Goal: Find specific page/section: Find specific page/section

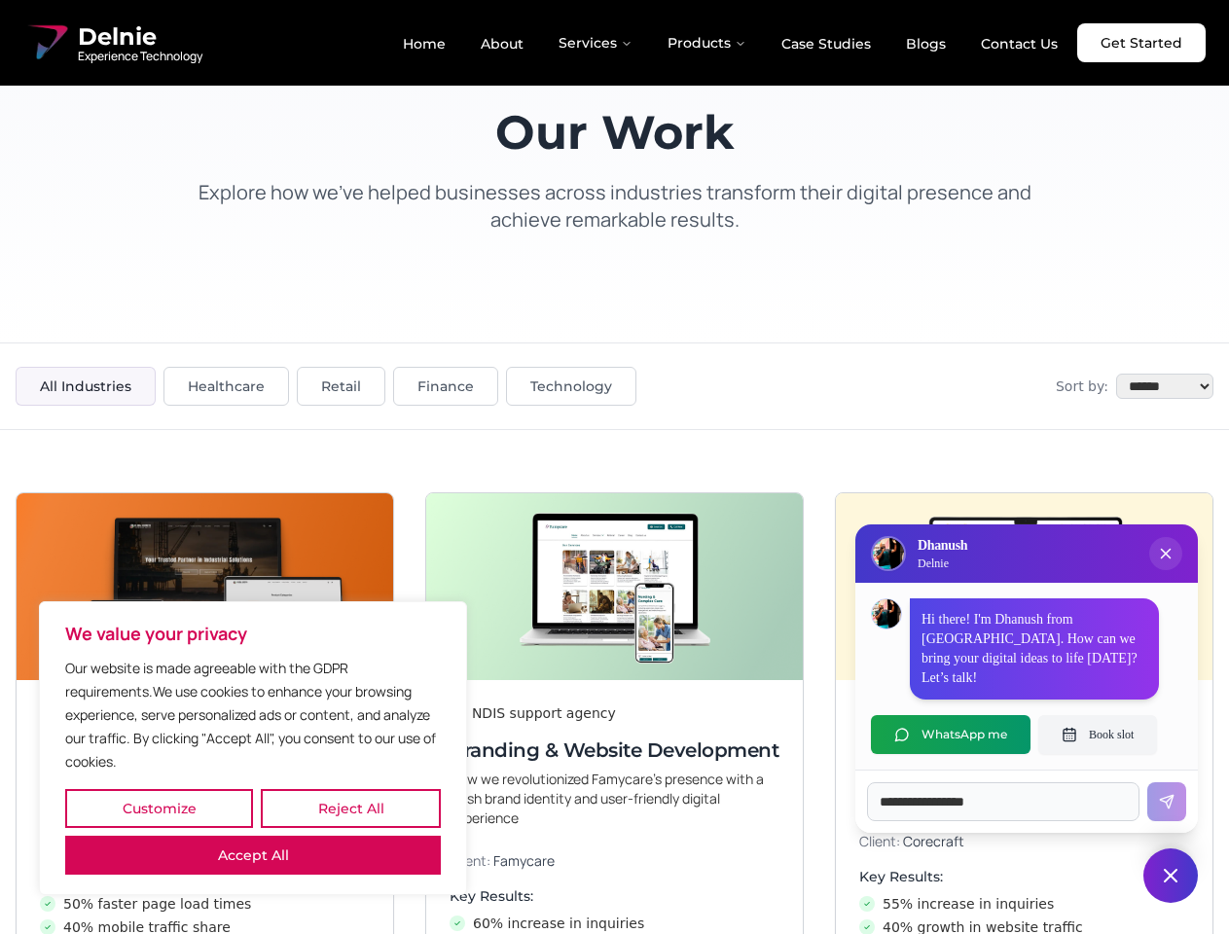
click at [159, 809] on button "Customize" at bounding box center [159, 808] width 188 height 39
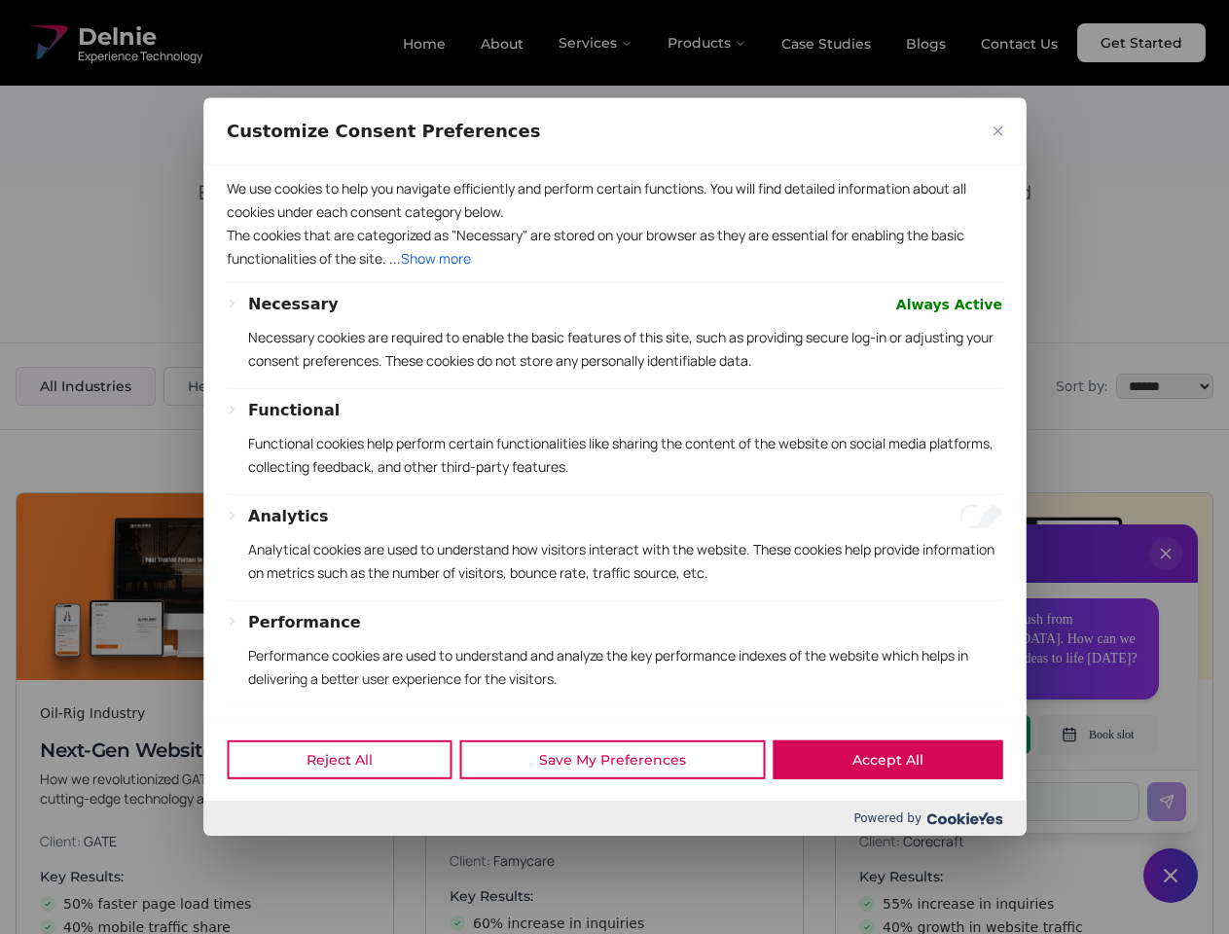
click at [350, 600] on div "Analytics Analytical cookies are used to understand how visitors interact with …" at bounding box center [625, 552] width 754 height 95
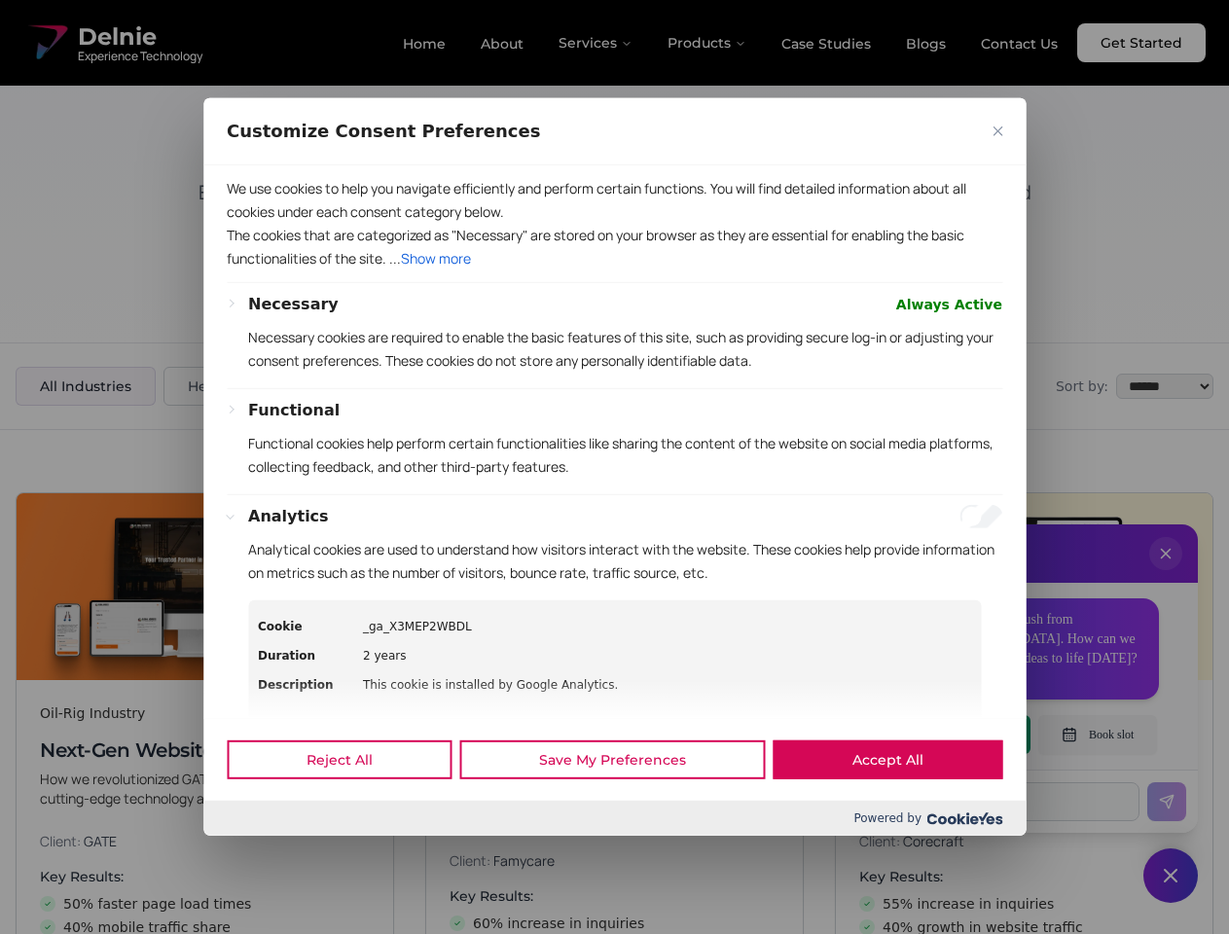
click at [253, 855] on div at bounding box center [614, 467] width 1229 height 934
click at [614, 467] on p "Functional cookies help perform certain functionalities like sharing the conten…" at bounding box center [625, 455] width 754 height 47
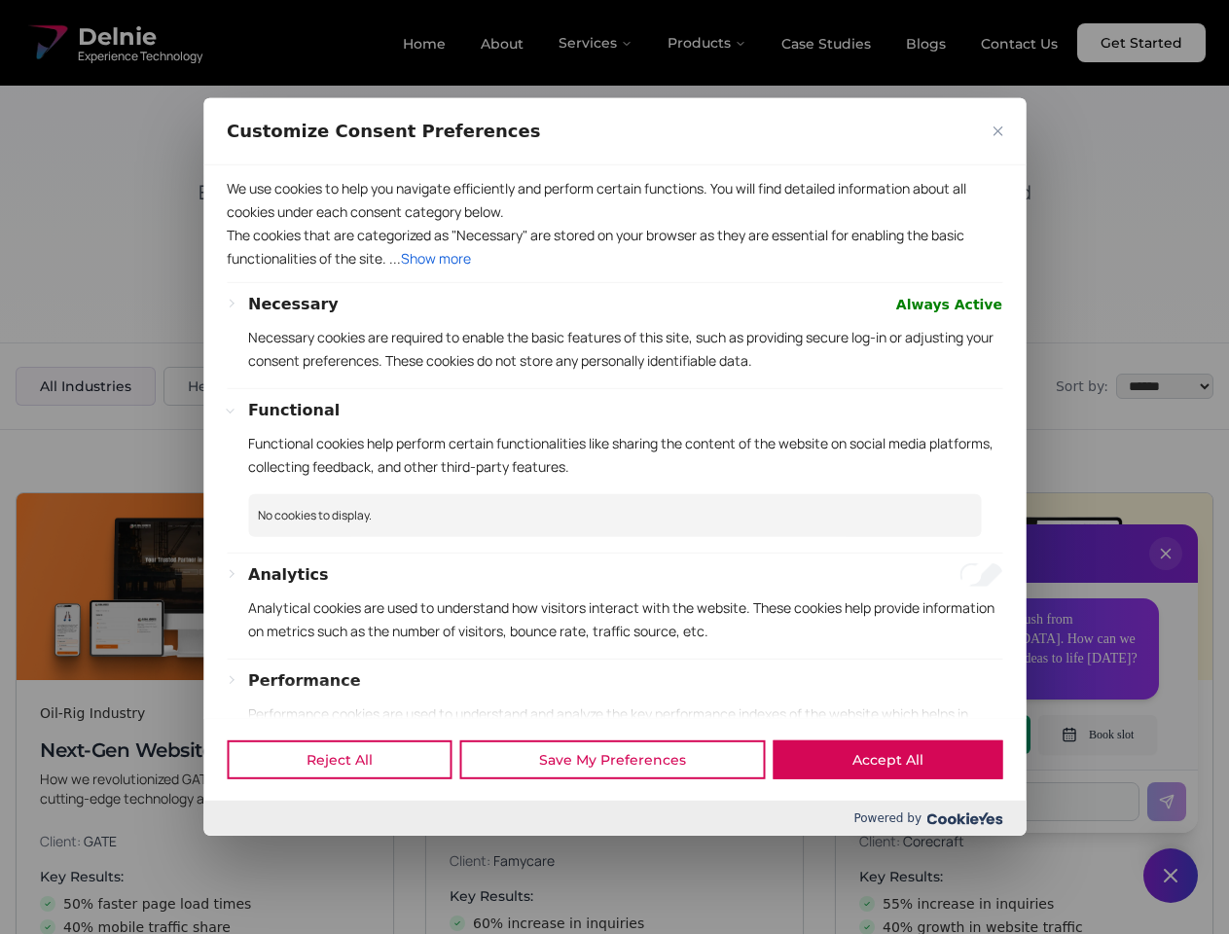
click at [1166, 573] on div at bounding box center [614, 467] width 1229 height 934
click at [951, 735] on div "Reject All Save My Preferences Accept All" at bounding box center [614, 759] width 822 height 83
click at [1098, 735] on div at bounding box center [614, 467] width 1229 height 934
click at [1171, 876] on div at bounding box center [614, 467] width 1229 height 934
click at [597, 43] on div at bounding box center [614, 467] width 1229 height 934
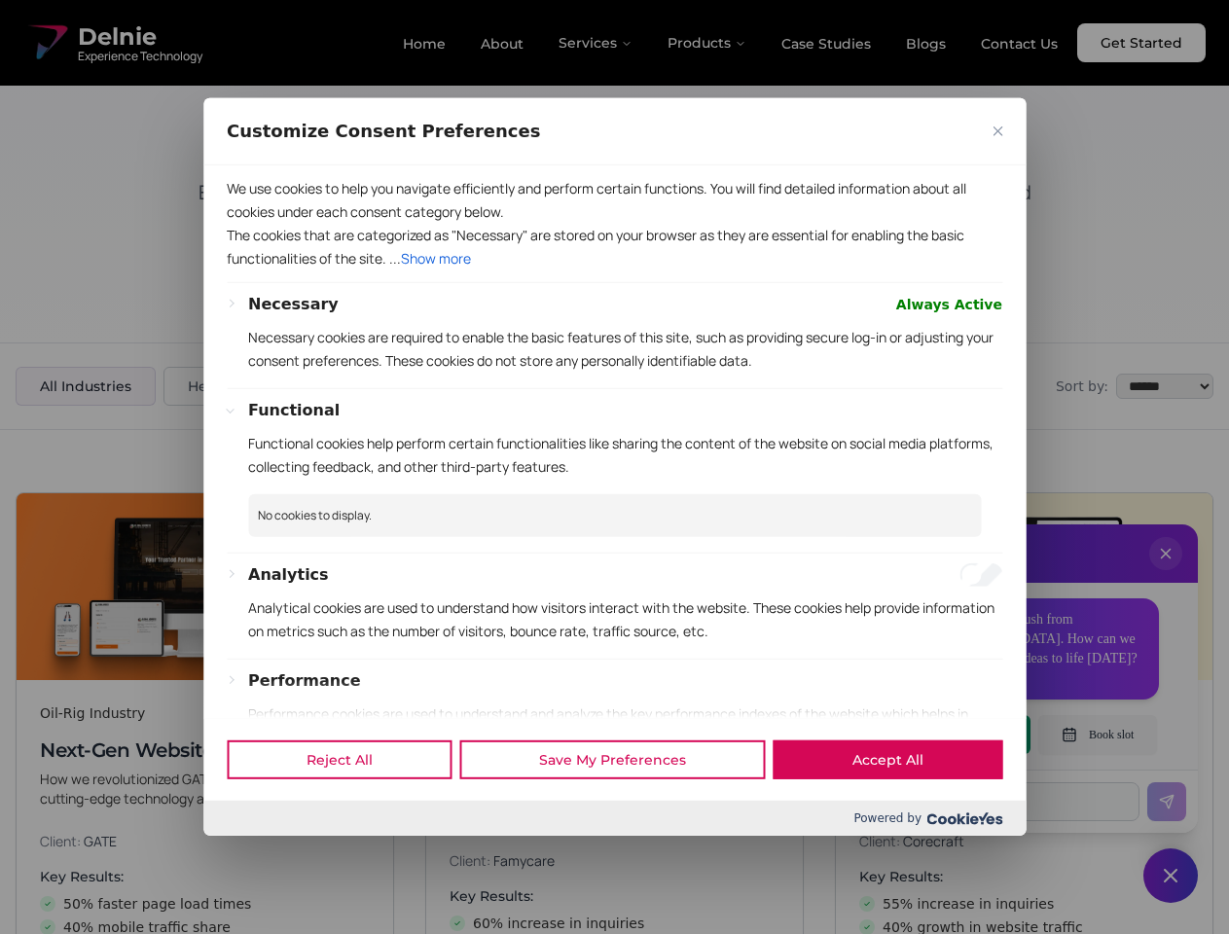
click at [707, 43] on div at bounding box center [614, 467] width 1229 height 934
